Goal: Obtain resource: Download file/media

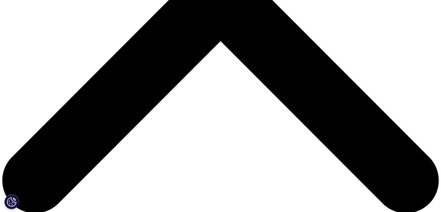
scroll to position [63, 342]
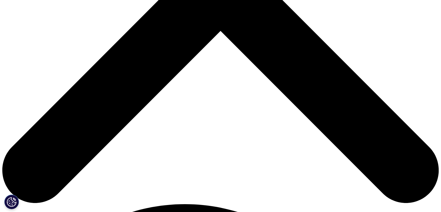
scroll to position [232, 0]
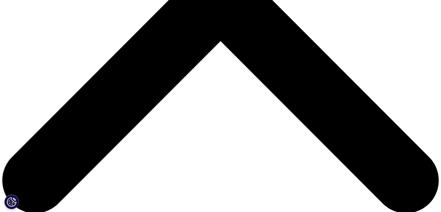
type input "Caleb"
type input "[PERSON_NAME]"
type input "[EMAIL_ADDRESS][PERSON_NAME][DOMAIN_NAME]"
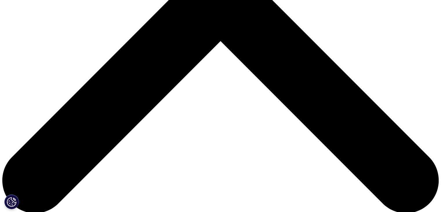
type input "Professor"
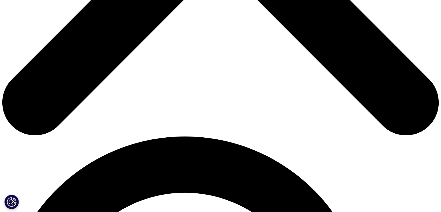
scroll to position [319, 0]
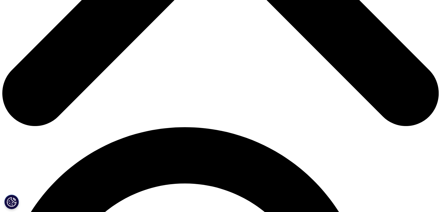
type input "UPC"
select select "[GEOGRAPHIC_DATA]"
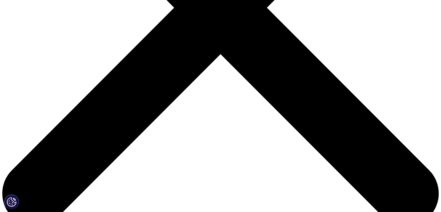
scroll to position [219, 0]
